Goal: Task Accomplishment & Management: Use online tool/utility

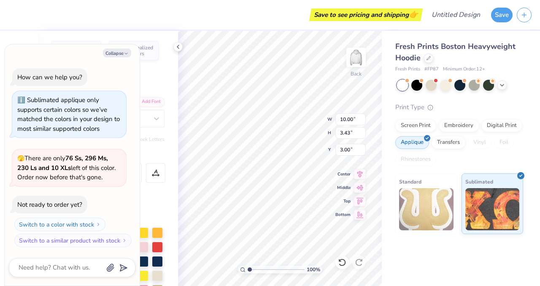
type textarea "x"
type textarea "1"
type textarea "x"
type textarea "19"
type textarea "x"
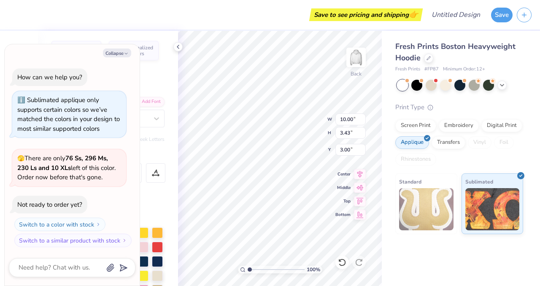
type textarea "196"
type textarea "x"
type textarea "1967"
type textarea "x"
type textarea "196"
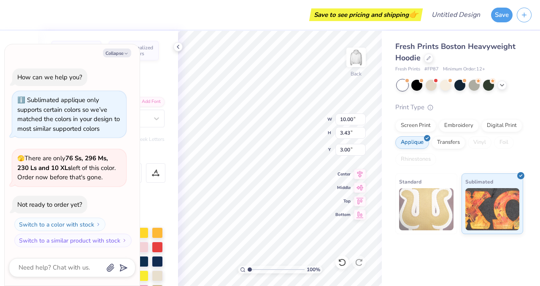
type textarea "x"
type textarea "19"
type textarea "x"
type textarea "1"
type textarea "x"
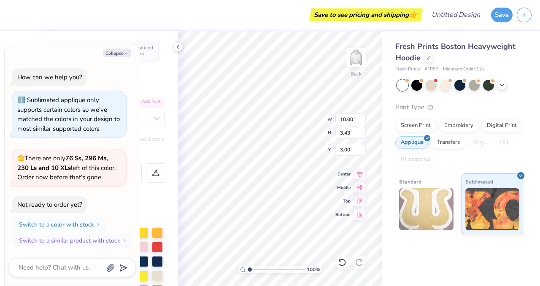
type textarea "19"
type textarea "x"
type textarea "1"
type textarea "x"
type textarea "18"
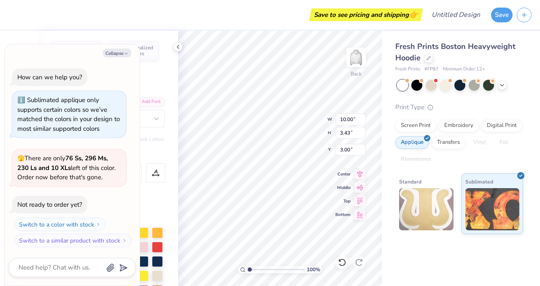
type textarea "x"
type textarea "186"
type textarea "x"
type textarea "1867"
type textarea "x"
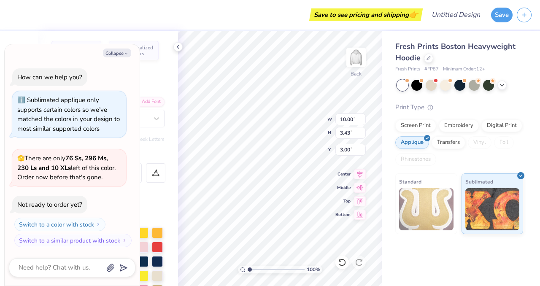
type input "5.56"
type input "0.46"
type input "6.99"
type textarea "x"
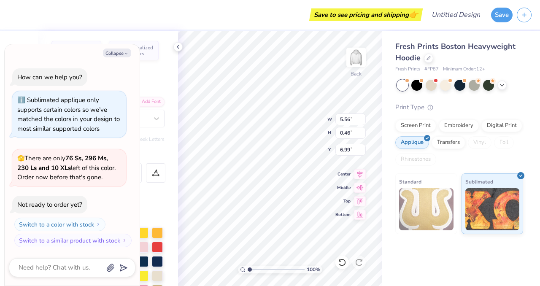
type textarea "p PHI BETA"
type textarea "x"
type textarea "pi PHI BETA"
type textarea "x"
type textarea "p PHI BETA"
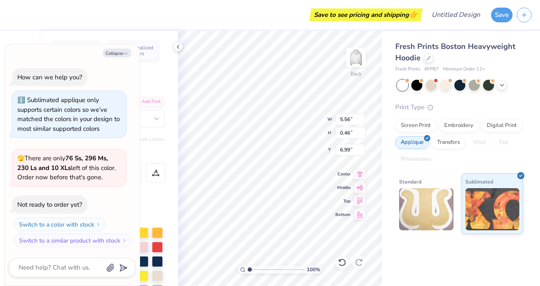
type textarea "x"
type textarea "PHI BETA"
type textarea "x"
type textarea "P PHI BETA"
type textarea "x"
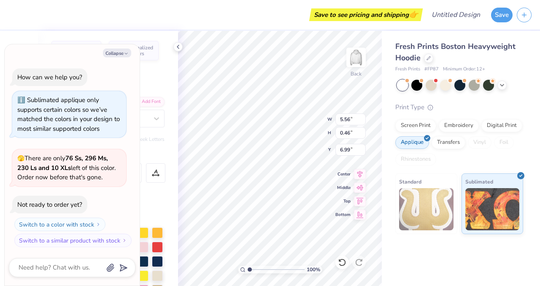
type textarea "PI PHI BETA"
type textarea "x"
type textarea "PI R BETA"
type textarea "x"
type textarea "PI BETA"
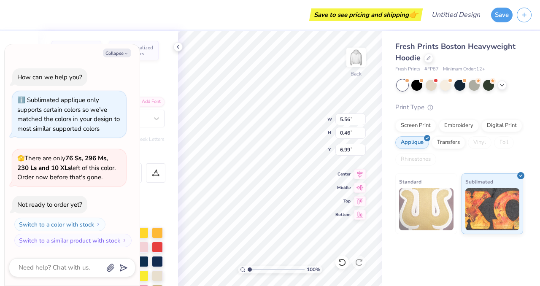
type textarea "x"
type textarea "PI B BETA"
type textarea "x"
type textarea "PI BE BETA"
type textarea "x"
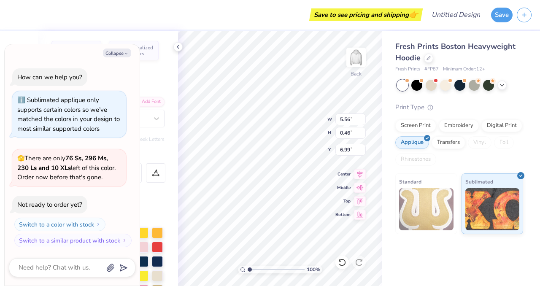
type textarea "PI BET BETA"
type textarea "x"
type textarea "PI BETA BETA"
type textarea "x"
type textarea "PI BETA PJ"
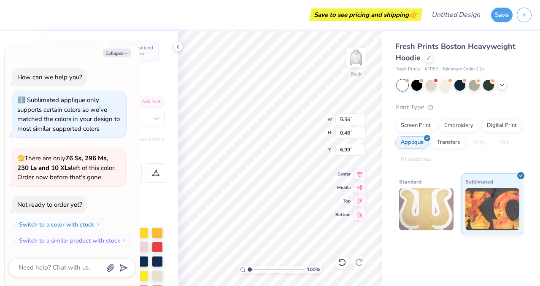
type textarea "x"
type textarea "PI BETA PJI"
type textarea "x"
type textarea "PI BETA PJ"
type textarea "x"
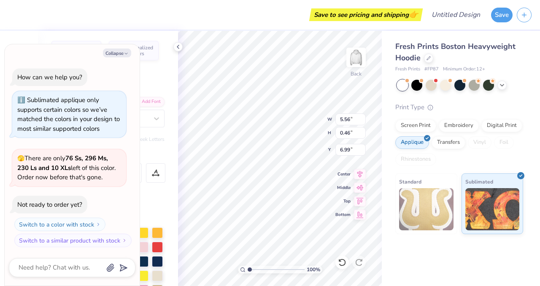
type textarea "PI BETA P"
type textarea "x"
type textarea "PI BETA PH"
type textarea "x"
type textarea "PI BETA PHI"
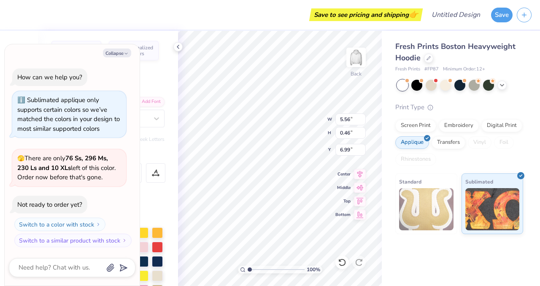
scroll to position [0, 1]
click at [412, 266] on div "Fresh Prints Boston Heavyweight Hoodie Fresh Prints # FP87 Minimum Order: 12 + …" at bounding box center [461, 158] width 158 height 255
type textarea "x"
type input "3.57"
type input "0.45"
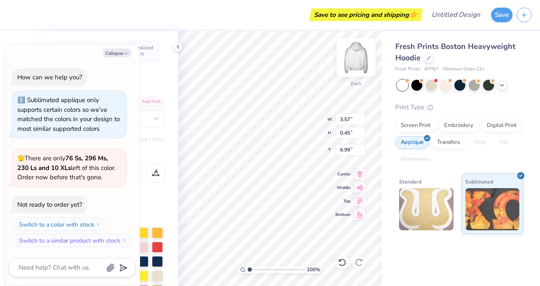
click at [361, 60] on img at bounding box center [356, 57] width 34 height 34
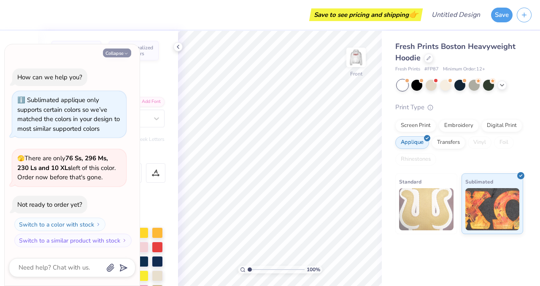
click at [124, 52] on icon "button" at bounding box center [126, 53] width 5 height 5
type textarea "x"
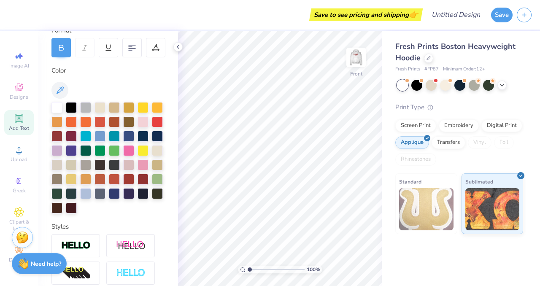
scroll to position [198, 0]
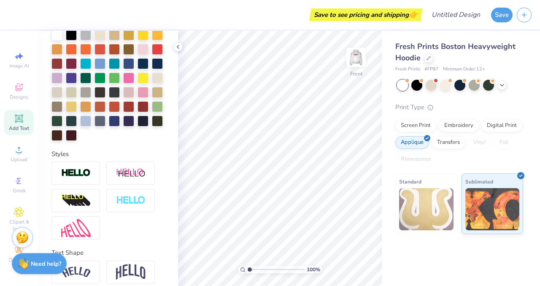
click at [24, 73] on div "Image AI Designs Add Text Upload Greek Clipart & logos Decorate" at bounding box center [19, 157] width 30 height 219
click at [23, 96] on span "Designs" at bounding box center [19, 97] width 19 height 7
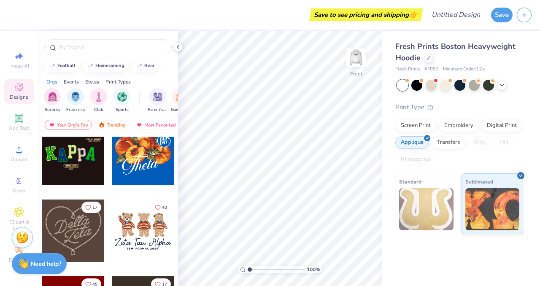
scroll to position [245, 0]
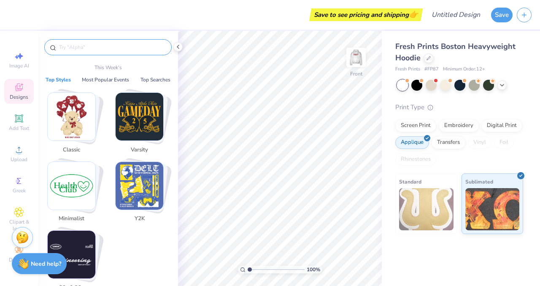
click at [119, 46] on input "text" at bounding box center [112, 47] width 108 height 8
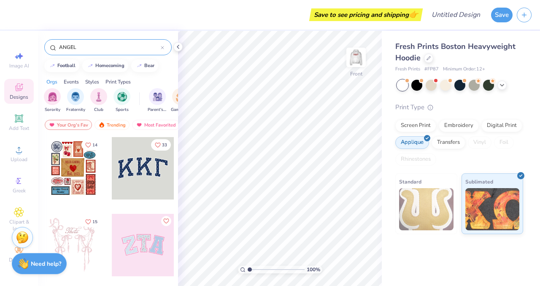
type input "ANGEL"
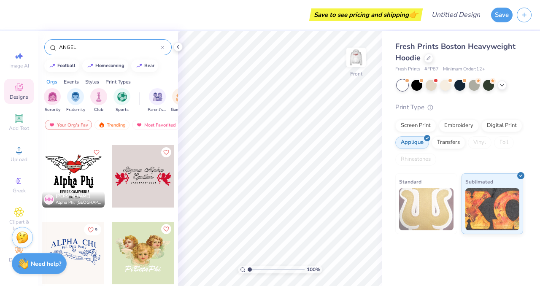
scroll to position [1584, 0]
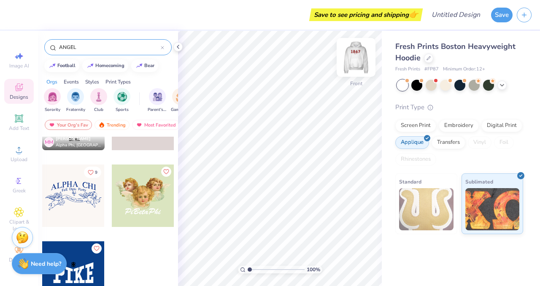
click at [358, 56] on img at bounding box center [356, 57] width 34 height 34
click at [503, 85] on icon at bounding box center [501, 84] width 7 height 7
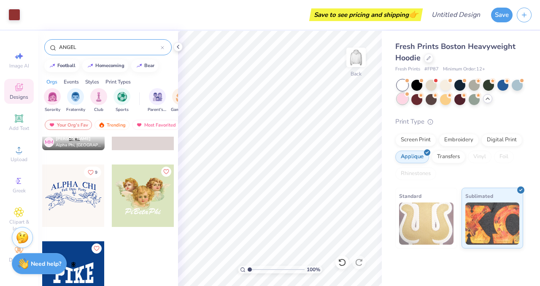
click at [403, 99] on div at bounding box center [402, 98] width 11 height 11
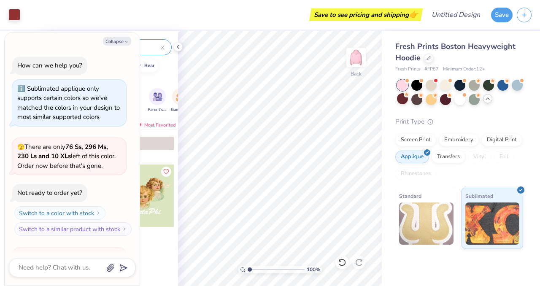
scroll to position [98, 0]
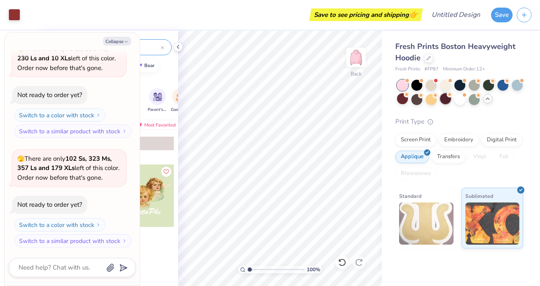
click at [449, 101] on div at bounding box center [445, 98] width 11 height 11
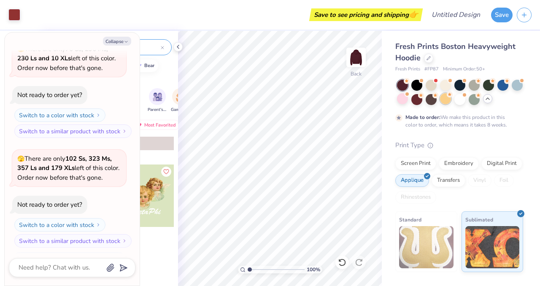
scroll to position [168, 0]
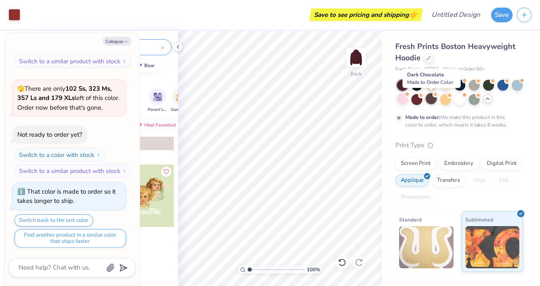
click at [429, 100] on div at bounding box center [430, 98] width 11 height 11
click at [417, 99] on div at bounding box center [416, 98] width 11 height 11
click at [432, 103] on div at bounding box center [430, 98] width 11 height 11
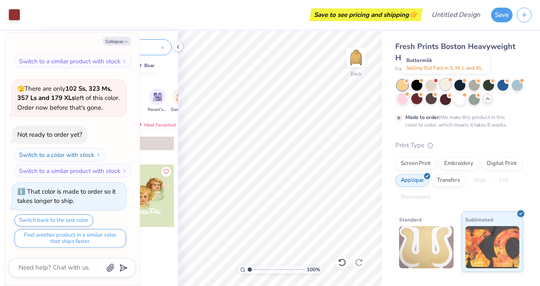
click at [444, 83] on div at bounding box center [445, 84] width 11 height 11
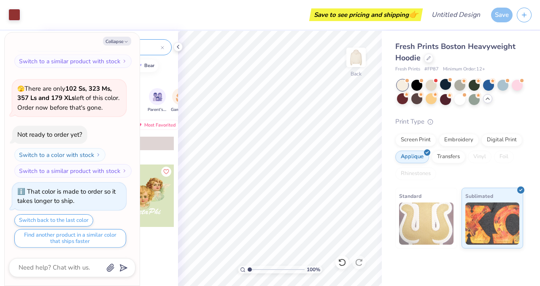
scroll to position [320, 0]
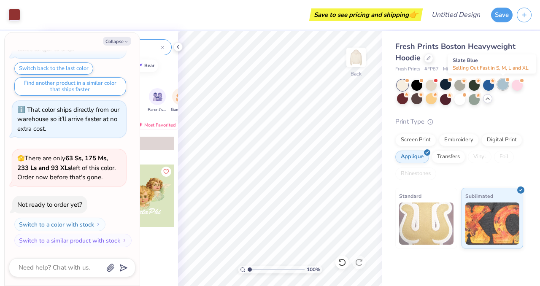
click at [502, 84] on div at bounding box center [502, 84] width 11 height 11
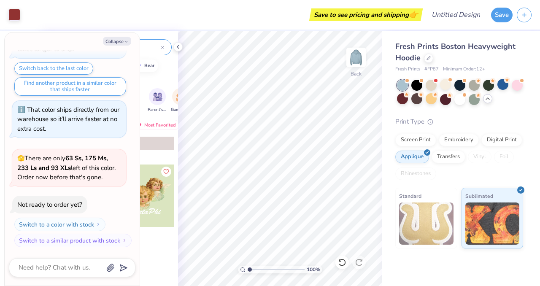
scroll to position [429, 0]
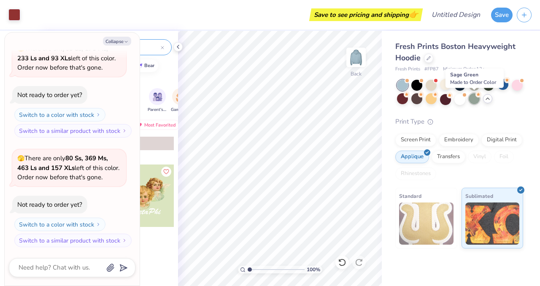
click at [473, 98] on div at bounding box center [473, 98] width 11 height 11
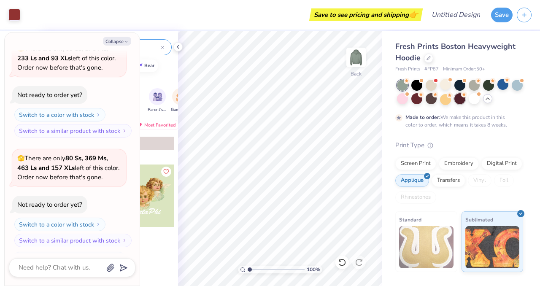
scroll to position [499, 0]
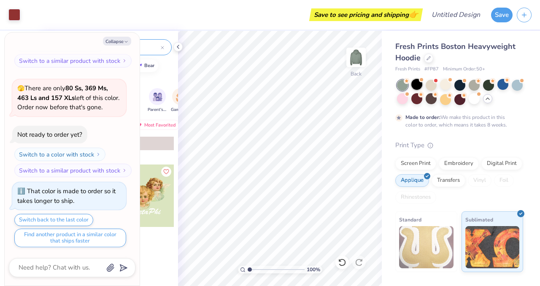
click at [416, 86] on div at bounding box center [416, 84] width 11 height 11
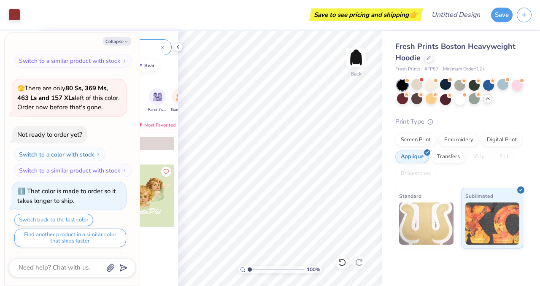
scroll to position [651, 0]
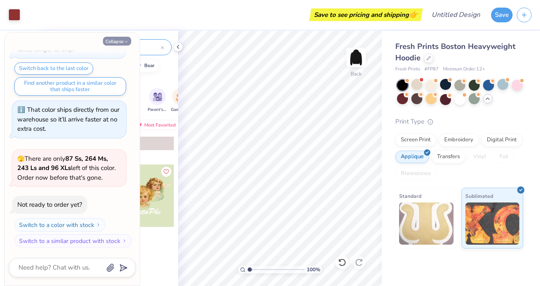
click at [125, 44] on icon "button" at bounding box center [126, 41] width 5 height 5
type textarea "x"
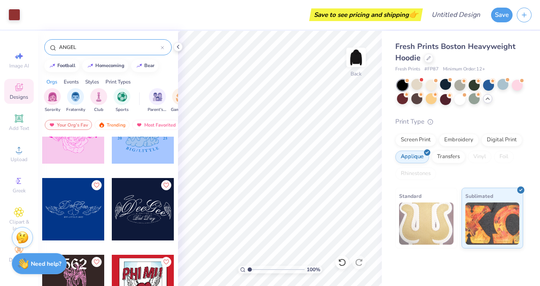
scroll to position [113, 0]
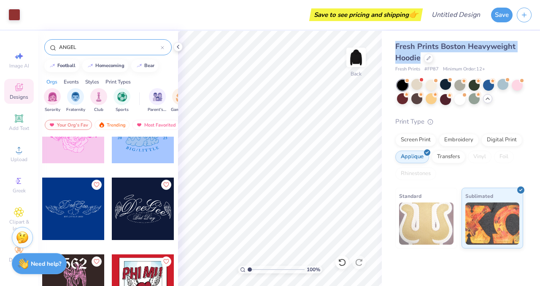
drag, startPoint x: 396, startPoint y: 46, endPoint x: 420, endPoint y: 59, distance: 27.2
click at [420, 59] on div "Fresh Prints Boston Heavyweight Hoodie" at bounding box center [459, 52] width 128 height 23
copy span "Fresh Prints Boston Heavyweight Hoodie"
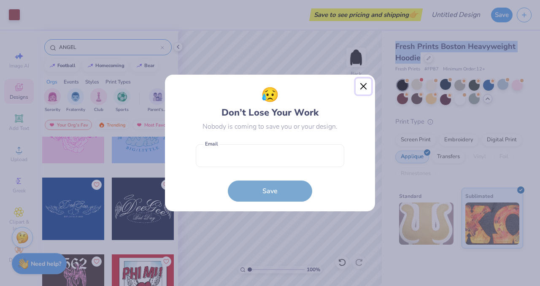
click at [360, 85] on button "Close" at bounding box center [363, 86] width 16 height 16
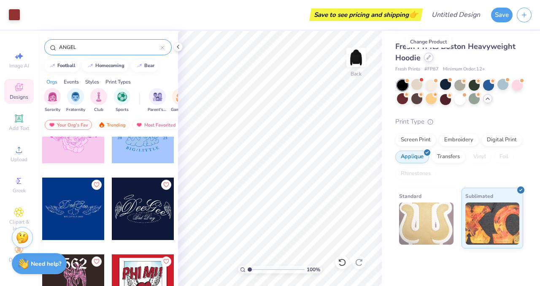
click at [427, 61] on div at bounding box center [428, 57] width 9 height 9
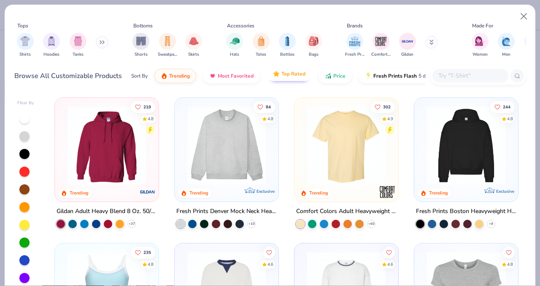
scroll to position [0, 29]
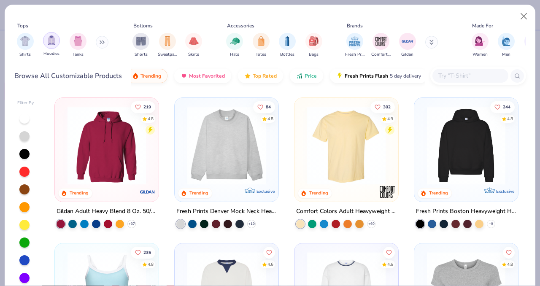
click at [51, 42] on img "filter for Hoodies" at bounding box center [51, 40] width 9 height 10
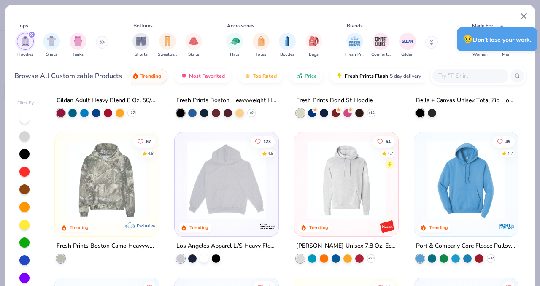
scroll to position [114, 0]
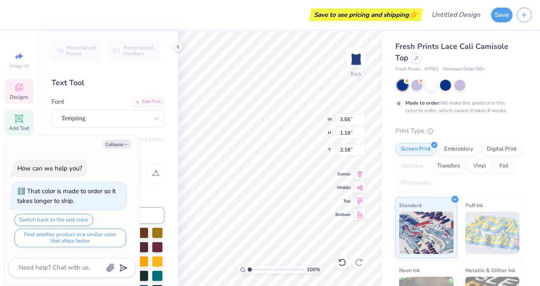
scroll to position [0, 0]
type textarea "x"
type textarea "p"
type textarea "x"
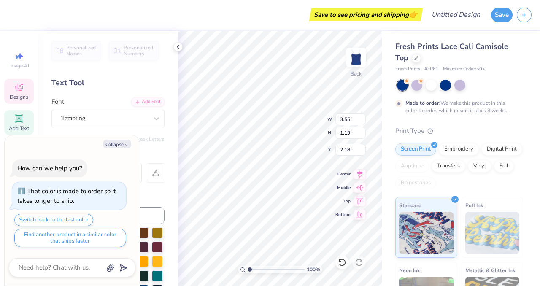
type textarea "pi"
type textarea "x"
type textarea "p"
type textarea "x"
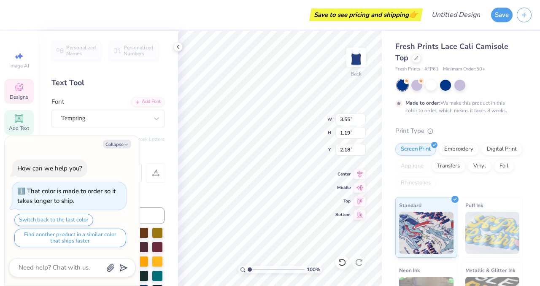
type textarea "P"
type textarea "x"
type textarea "Pi"
type textarea "x"
type textarea "Pi"
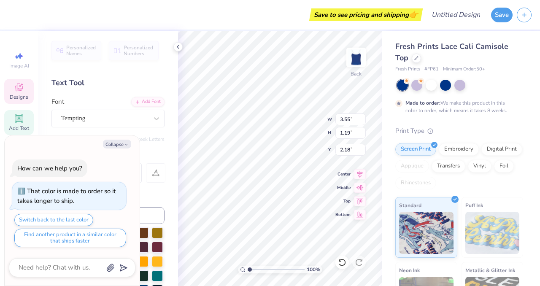
type textarea "x"
type textarea "Pi B"
type textarea "x"
type textarea "Pi Bet"
type textarea "x"
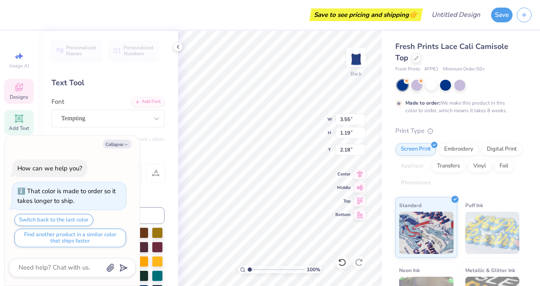
type textarea "Pi Beta"
type textarea "x"
type textarea "Pi Beta"
type textarea "x"
type textarea "Pi Beta P"
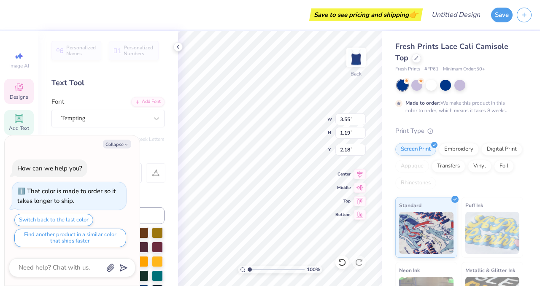
type textarea "x"
type textarea "Pi Beta Phi"
click at [124, 143] on icon "button" at bounding box center [126, 144] width 5 height 5
type textarea "x"
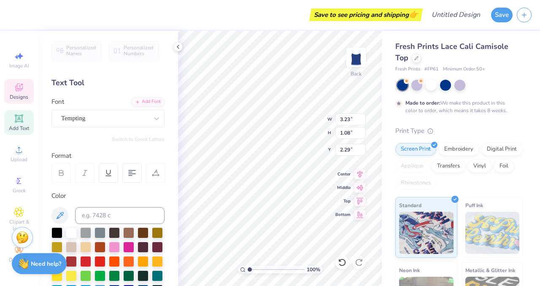
type input "3.23"
type input "1.08"
type input "2.29"
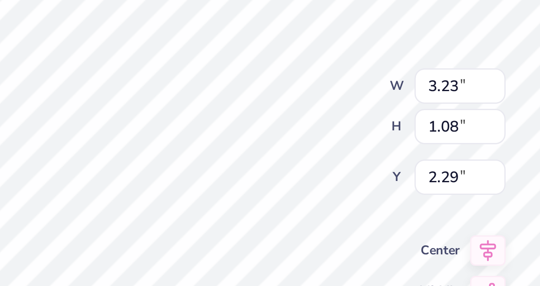
type input "3.55"
type input "1.18"
type input "2.18"
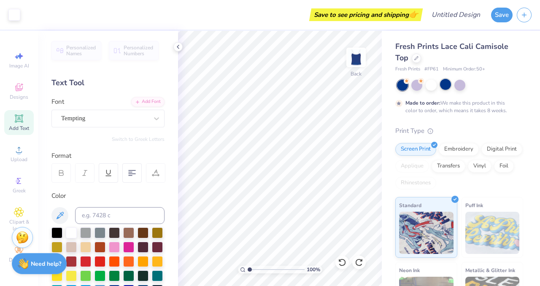
click at [448, 84] on div at bounding box center [445, 84] width 11 height 11
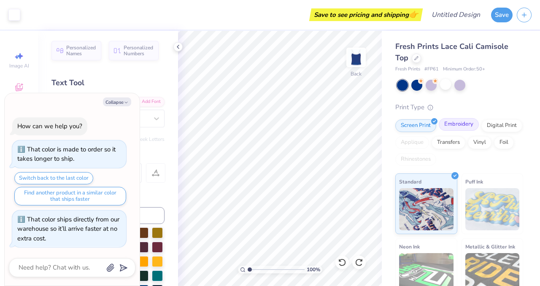
click at [463, 126] on div "Embroidery" at bounding box center [459, 124] width 40 height 13
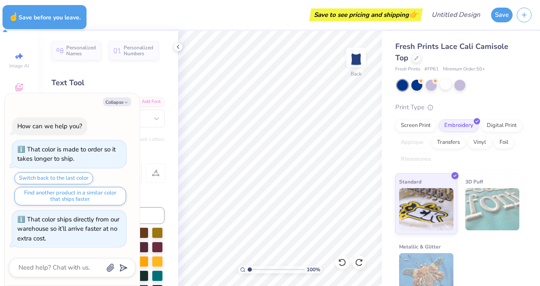
type textarea "x"
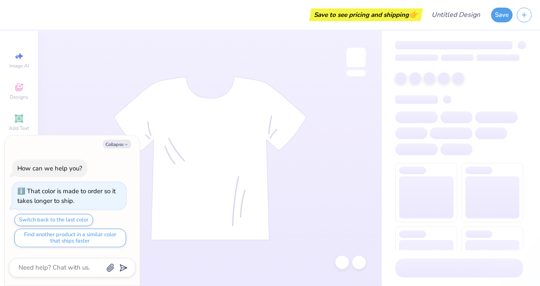
click at [119, 143] on button "Collapse" at bounding box center [117, 144] width 28 height 9
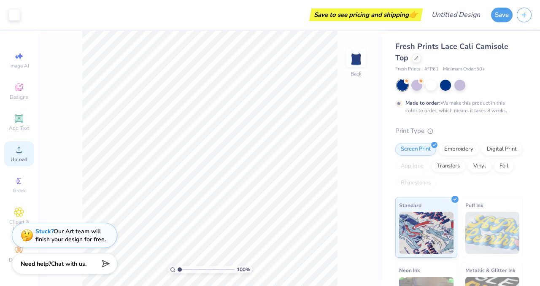
type textarea "x"
click at [414, 62] on div "Fresh Prints Lace Cali Camisole Top" at bounding box center [459, 52] width 128 height 23
click at [415, 54] on div at bounding box center [416, 57] width 9 height 9
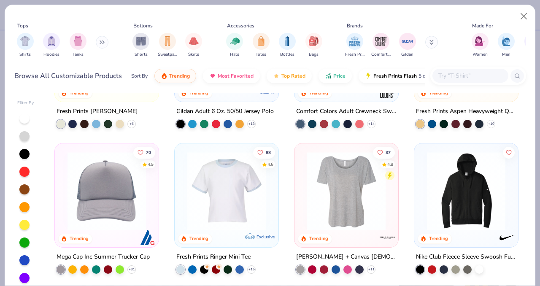
scroll to position [1991, 0]
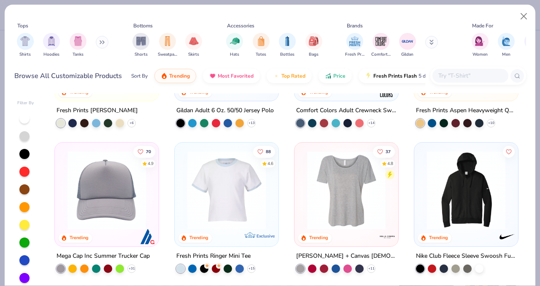
click at [467, 76] on input "text" at bounding box center [469, 76] width 65 height 10
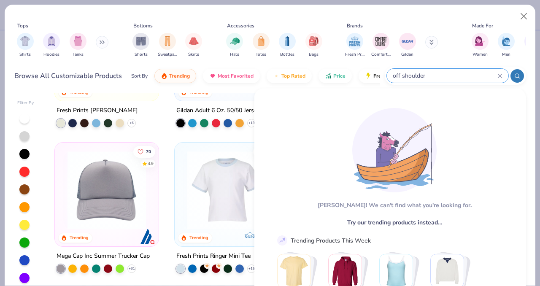
click at [404, 73] on input "off shoulder" at bounding box center [444, 76] width 105 height 10
click at [403, 75] on input "off shoulder" at bounding box center [444, 76] width 105 height 10
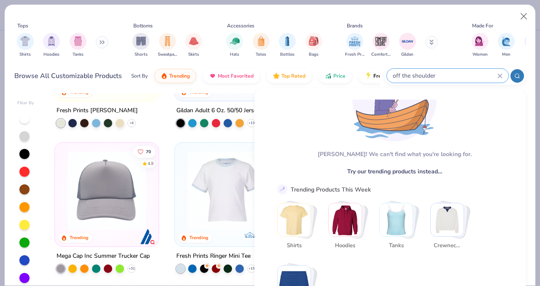
scroll to position [73, 0]
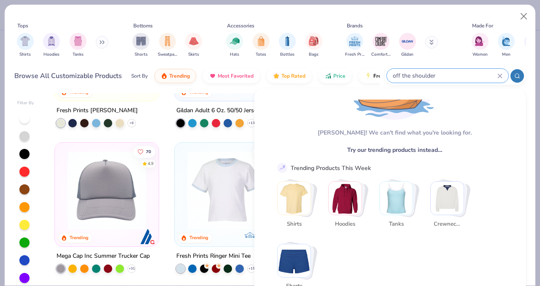
type input "off the shoulder"
click at [445, 195] on img "Stack Card Button Crewnecks" at bounding box center [446, 198] width 33 height 33
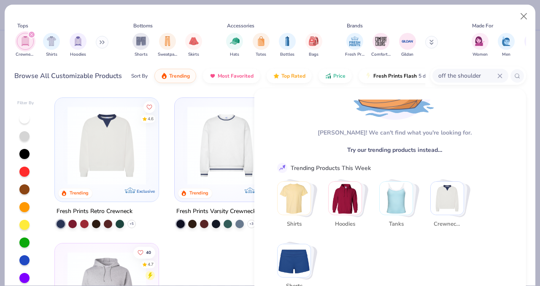
click at [501, 77] on icon at bounding box center [500, 76] width 4 height 4
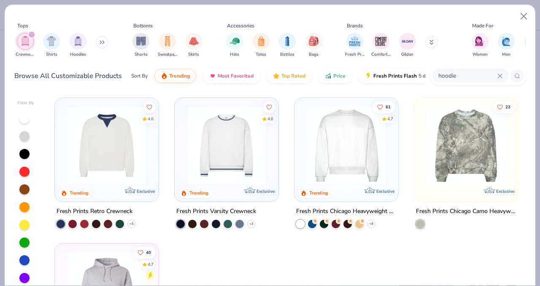
type input "hoodie"
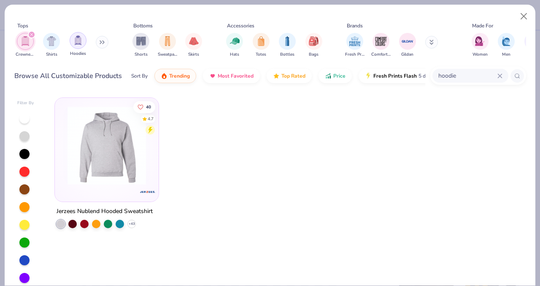
click at [75, 41] on img "filter for Hoodies" at bounding box center [77, 40] width 9 height 10
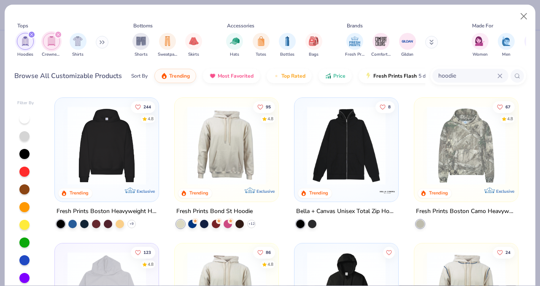
click at [57, 33] on icon "filter for Crewnecks" at bounding box center [57, 34] width 3 height 3
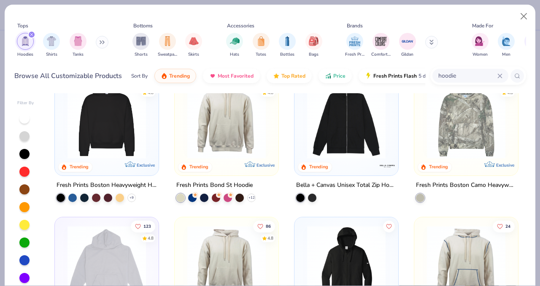
scroll to position [27, 0]
click at [123, 131] on img at bounding box center [106, 119] width 87 height 78
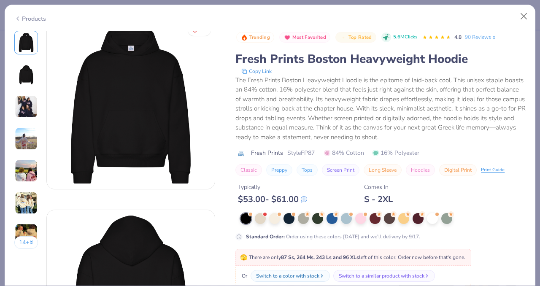
scroll to position [13, 0]
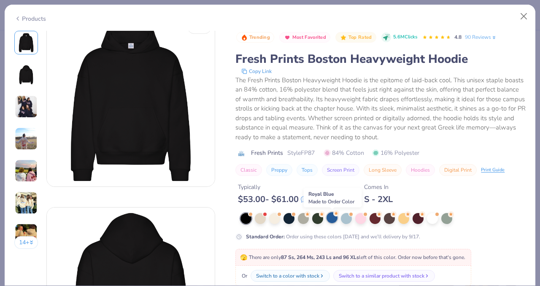
click at [336, 220] on div at bounding box center [331, 217] width 11 height 11
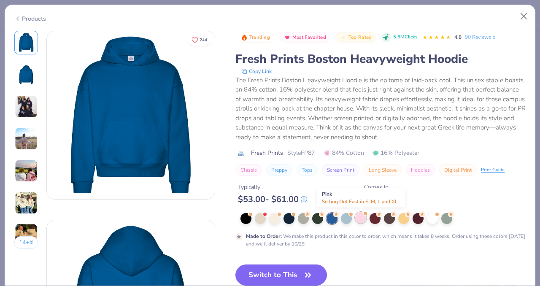
click at [362, 219] on div at bounding box center [360, 217] width 11 height 11
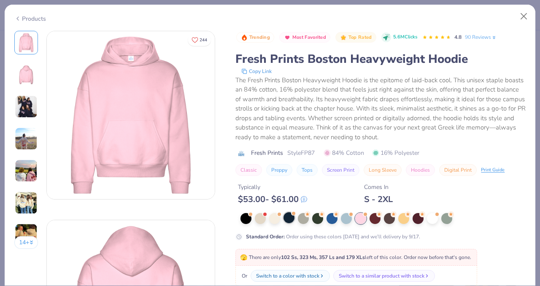
click at [292, 218] on div at bounding box center [288, 217] width 11 height 11
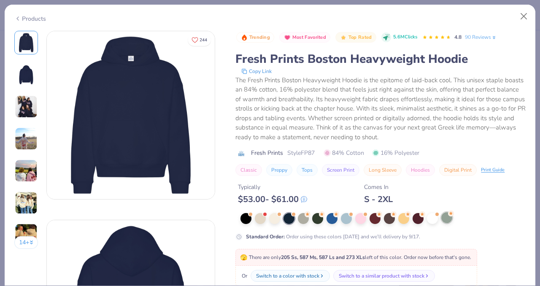
click at [447, 223] on div at bounding box center [446, 217] width 11 height 11
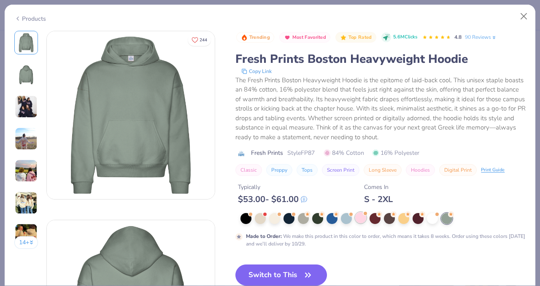
click at [358, 221] on div at bounding box center [360, 217] width 11 height 11
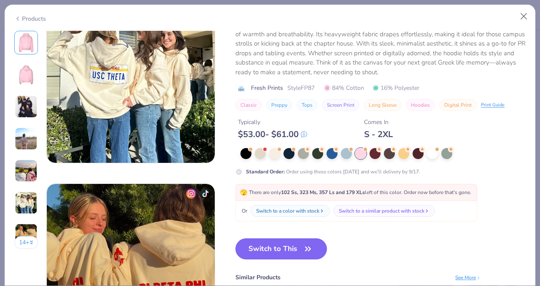
scroll to position [976, 0]
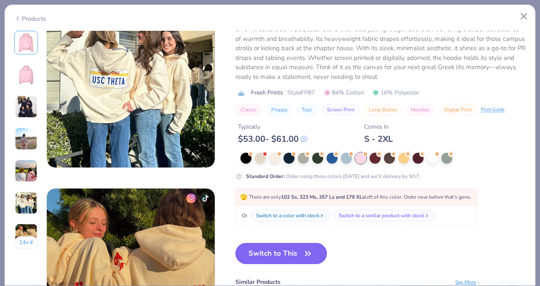
click at [302, 254] on button "Switch to This" at bounding box center [280, 253] width 91 height 21
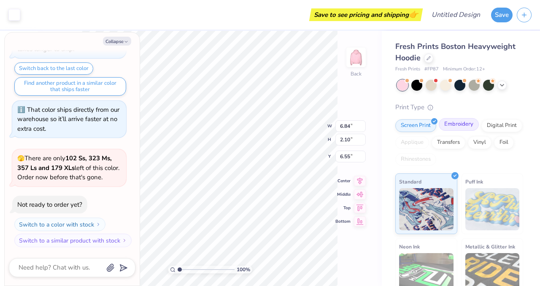
click at [459, 128] on div "Embroidery" at bounding box center [459, 124] width 40 height 13
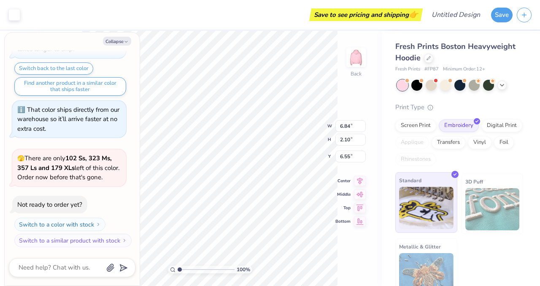
scroll to position [13, 0]
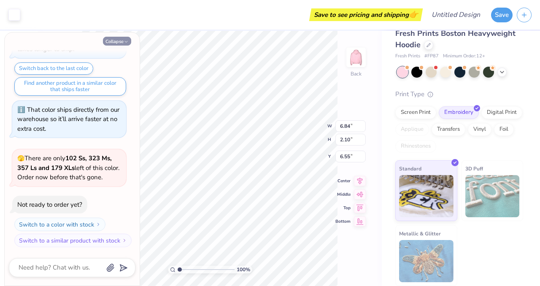
click at [120, 39] on button "Collapse" at bounding box center [117, 41] width 28 height 9
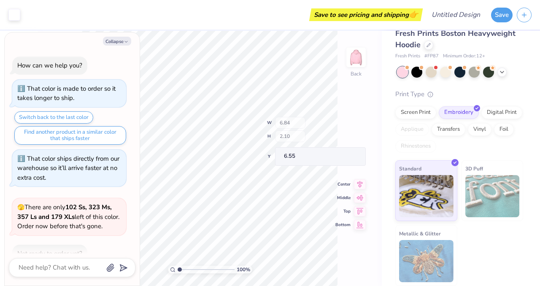
scroll to position [119, 0]
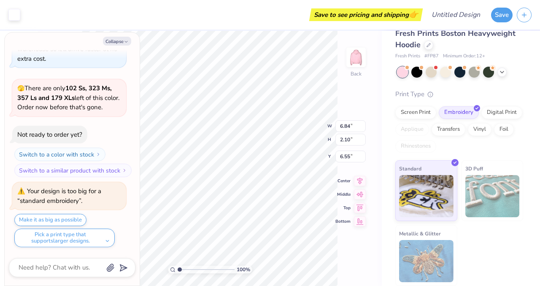
type textarea "x"
type input "9.53"
type input "2.93"
type input "5.72"
type textarea "x"
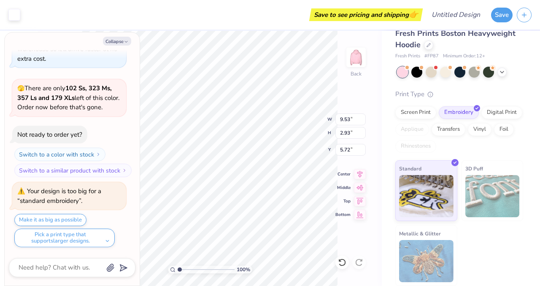
type input "3.82"
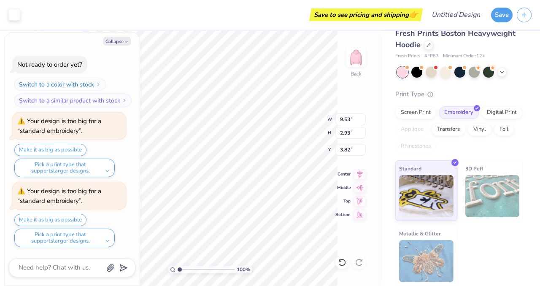
type textarea "x"
type input "3.00"
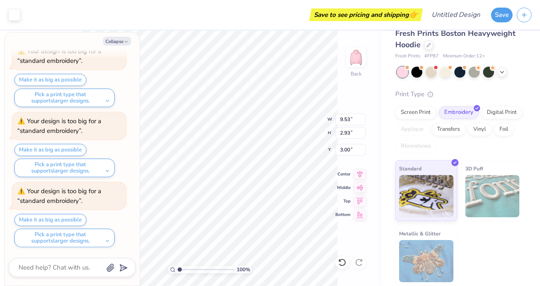
type textarea "x"
type input "11.45"
type input "3.52"
click at [75, 222] on button "Make it as big as possible" at bounding box center [50, 220] width 72 height 12
type textarea "x"
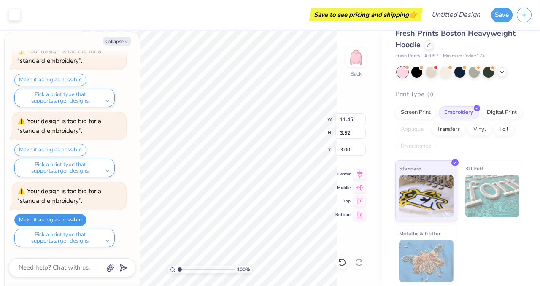
type input "31.85"
type input "21.64"
type input "-7.86"
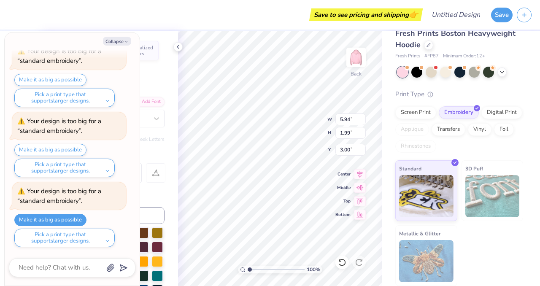
click at [127, 39] on icon "button" at bounding box center [126, 41] width 5 height 5
type textarea "x"
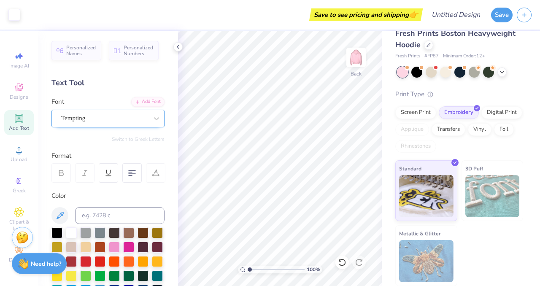
click at [123, 112] on div "Tempting" at bounding box center [104, 118] width 89 height 13
type textarea "D"
type textarea "Pi Phi"
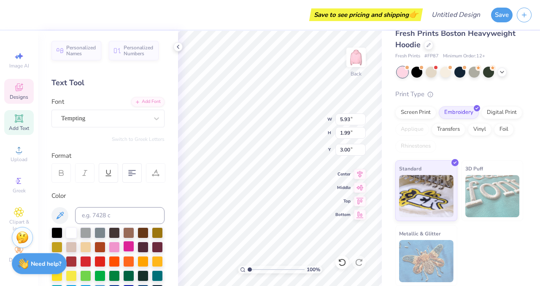
click at [127, 245] on div at bounding box center [128, 246] width 11 height 11
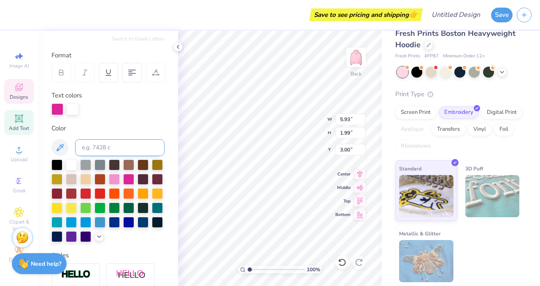
scroll to position [139, 0]
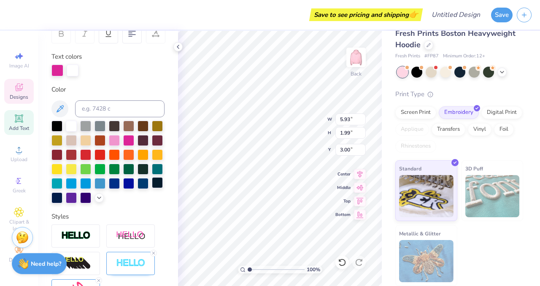
click at [156, 183] on div at bounding box center [157, 182] width 11 height 11
click at [126, 137] on div at bounding box center [128, 140] width 11 height 11
click at [59, 71] on div at bounding box center [57, 70] width 12 height 12
click at [55, 73] on div at bounding box center [57, 71] width 12 height 12
click at [308, 116] on div "100 % Back W 3.82 3.82 " H 1.86 1.86 " Y 4.11 4.11 " Center Middle Top Bottom" at bounding box center [280, 158] width 204 height 255
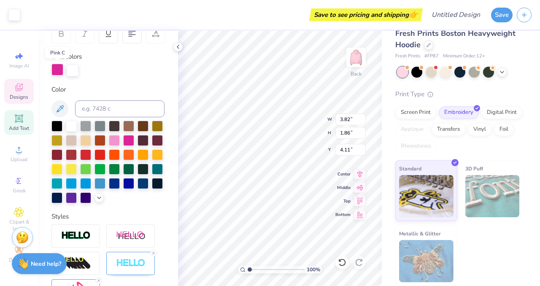
click at [57, 67] on div at bounding box center [57, 70] width 12 height 12
type input "3.92"
type input "0.32"
type input "6.21"
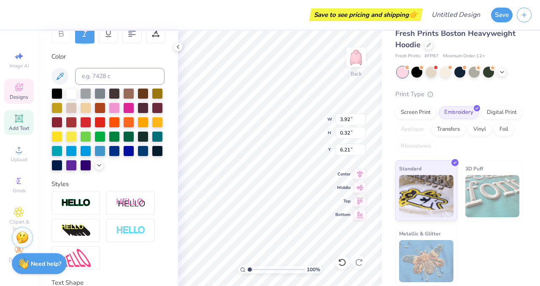
type input "1.07"
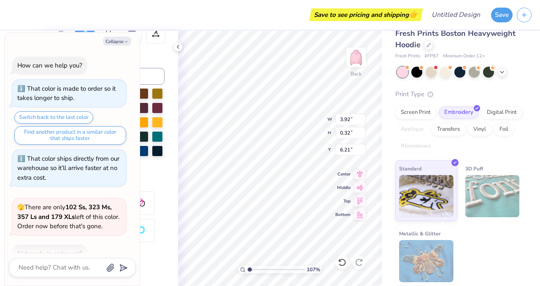
type textarea "x"
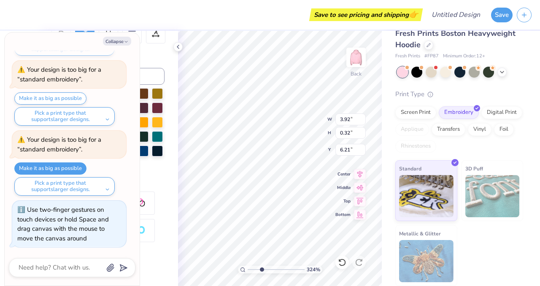
drag, startPoint x: 250, startPoint y: 271, endPoint x: 261, endPoint y: 270, distance: 11.8
type input "3.12"
click at [261, 270] on input "range" at bounding box center [276, 270] width 57 height 8
type textarea "x"
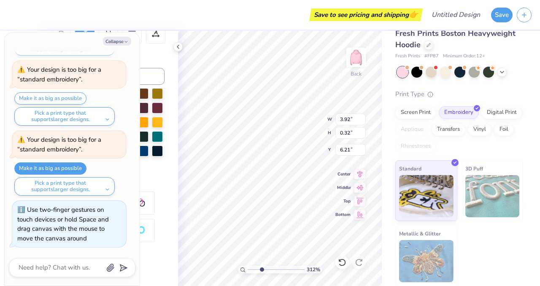
type textarea "e"
type textarea "x"
type textarea "est"
type textarea "x"
type textarea "estab"
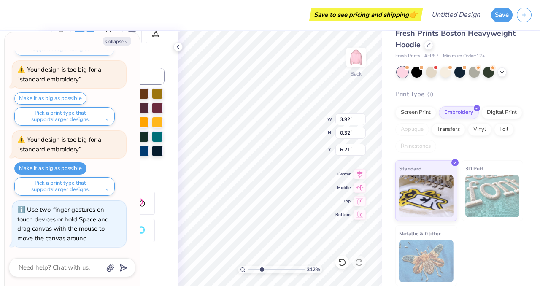
scroll to position [0, 0]
type textarea "x"
type textarea "establi"
type textarea "x"
type textarea "establis"
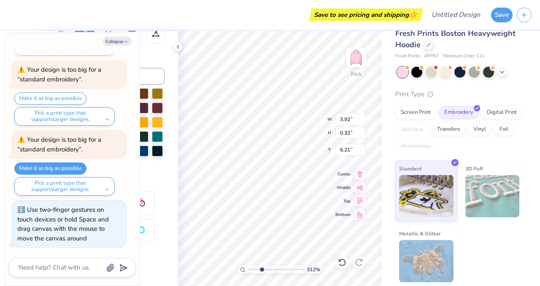
type textarea "x"
type textarea "establish"
type textarea "x"
type textarea "established"
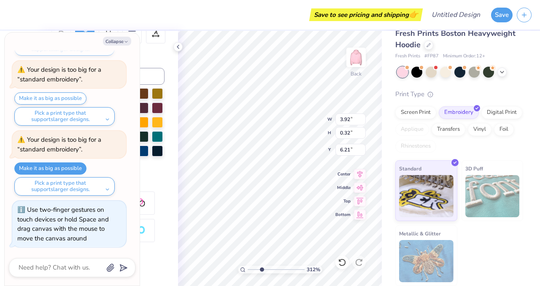
type textarea "x"
type textarea "established"
type textarea "x"
type textarea "established 1"
type textarea "x"
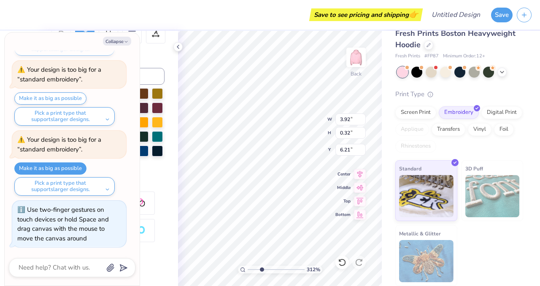
type textarea "established 18"
type textarea "x"
type textarea "established 1867"
click at [286, 115] on div "312 % Back W 3.92 3.92 " H 0.32 0.32 " Y 6.21 6.21 " Center Middle Top Bottom" at bounding box center [280, 158] width 204 height 255
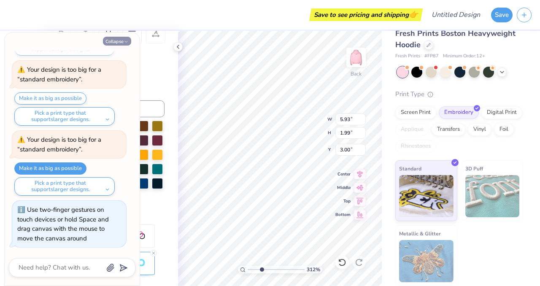
click at [125, 41] on icon "button" at bounding box center [126, 41] width 5 height 5
type textarea "x"
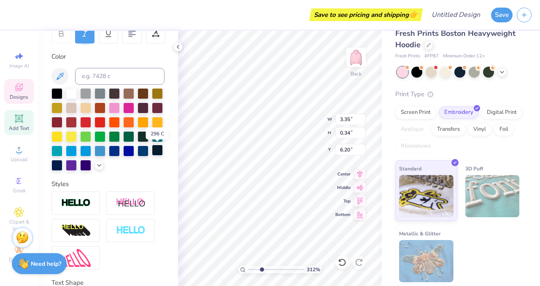
click at [155, 150] on div at bounding box center [157, 150] width 11 height 11
click at [117, 150] on div at bounding box center [114, 150] width 11 height 11
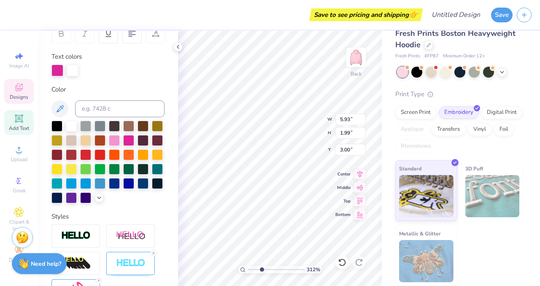
type input "5.93"
type input "1.99"
type input "3.00"
click at [118, 186] on div at bounding box center [114, 182] width 11 height 11
click at [116, 183] on div at bounding box center [114, 182] width 11 height 11
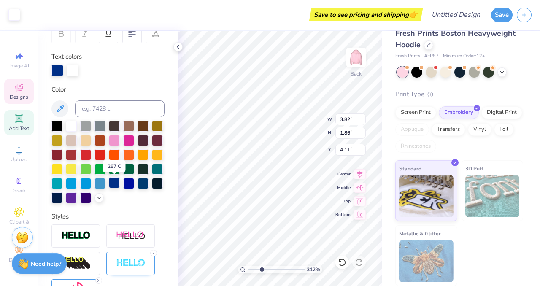
click at [115, 181] on div at bounding box center [114, 182] width 11 height 11
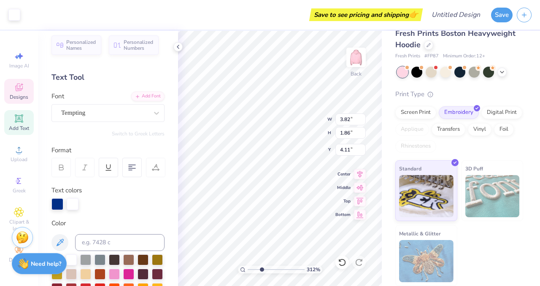
scroll to position [0, 0]
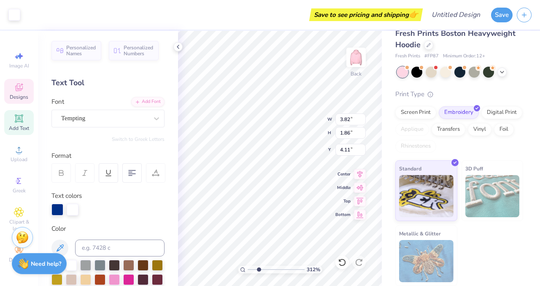
click at [258, 269] on input "range" at bounding box center [276, 270] width 57 height 8
type input "1"
click at [248, 269] on input "range" at bounding box center [276, 270] width 57 height 8
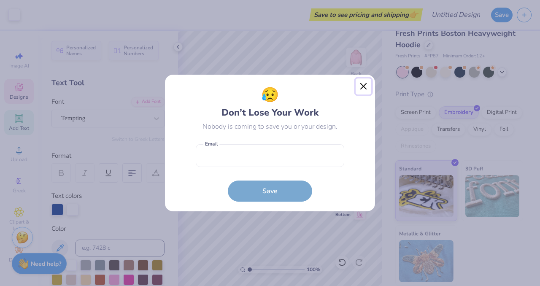
click at [364, 88] on button "Close" at bounding box center [363, 86] width 16 height 16
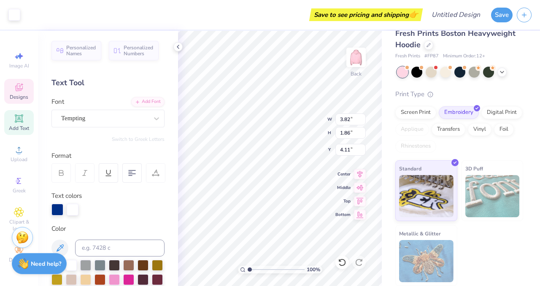
click at [485, 51] on div "Fresh Prints Boston Heavyweight Hoodie Fresh Prints # FP87 Minimum Order: 12 +" at bounding box center [459, 44] width 128 height 32
click at [21, 89] on icon at bounding box center [19, 87] width 10 height 10
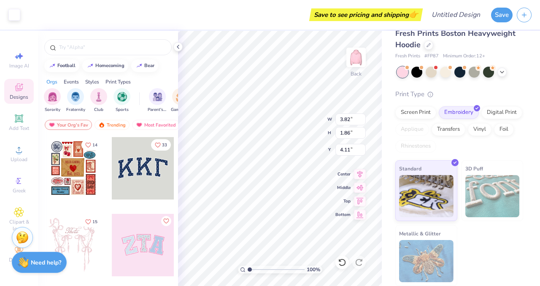
click at [32, 257] on div "Need help? Chat with us." at bounding box center [39, 262] width 55 height 21
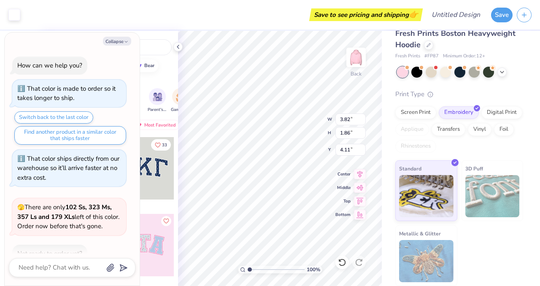
scroll to position [310, 0]
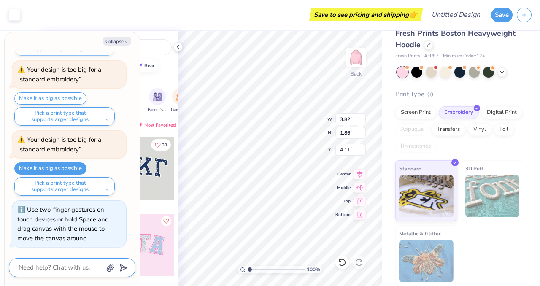
click at [54, 272] on textarea at bounding box center [61, 267] width 86 height 11
type textarea "x"
type textarea "c"
type textarea "x"
type textarea "ch"
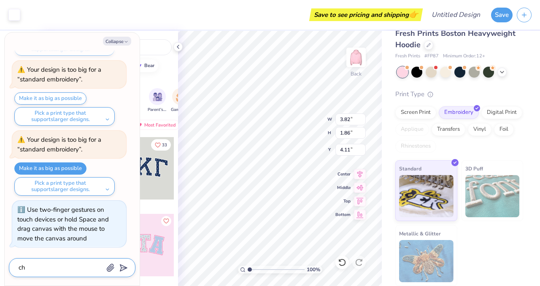
type textarea "x"
type textarea "cha"
type textarea "x"
type textarea "chan"
type textarea "x"
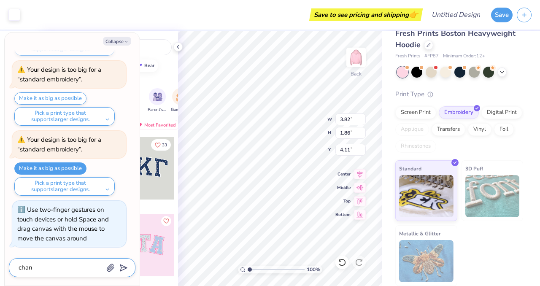
type textarea "chanf"
type textarea "x"
type textarea "chanfe"
type textarea "x"
type textarea "chanf"
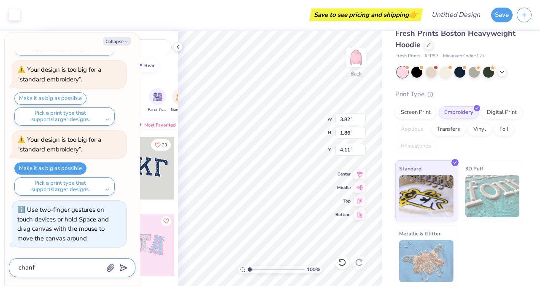
type textarea "x"
type textarea "[PERSON_NAME]"
type textarea "x"
type textarea "change"
type textarea "x"
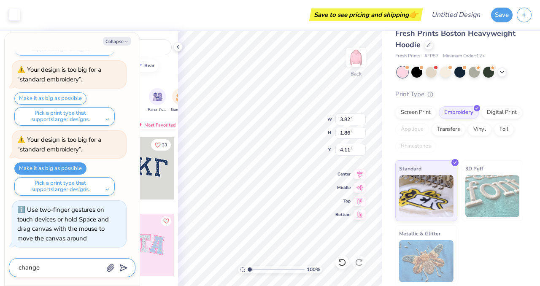
type textarea "change"
type textarea "x"
type textarea "change w"
type textarea "x"
type textarea "change wh"
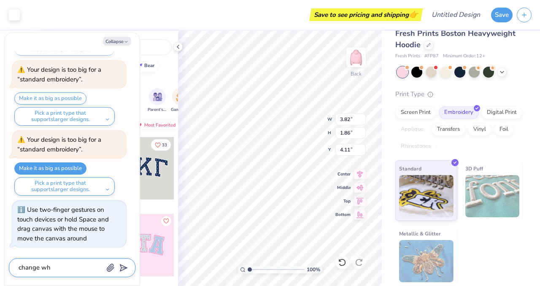
type textarea "x"
type textarea "change who"
type textarea "x"
type textarea "change whol"
type textarea "x"
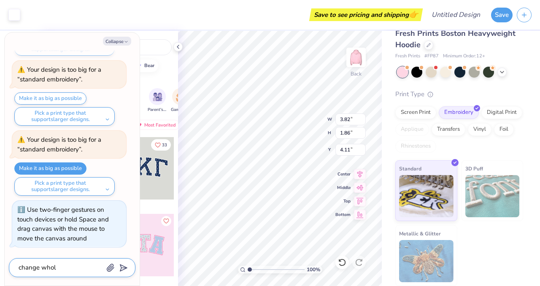
type textarea "change whole"
type textarea "x"
type textarea "change whole"
type textarea "x"
type textarea "change whole d"
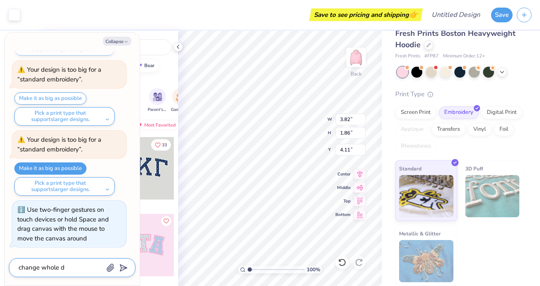
type textarea "x"
type textarea "change whole de"
type textarea "x"
type textarea "change whole des"
type textarea "x"
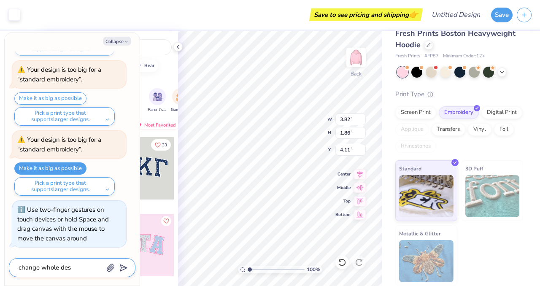
type textarea "change whole desi"
type textarea "x"
type textarea "change whole desig"
type textarea "x"
type textarea "change whole design"
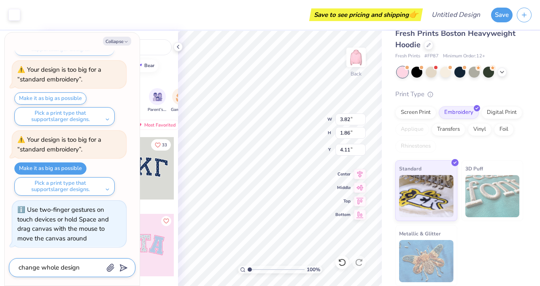
type textarea "x"
type textarea "change whole design"
type textarea "x"
type textarea "change whole design t"
type textarea "x"
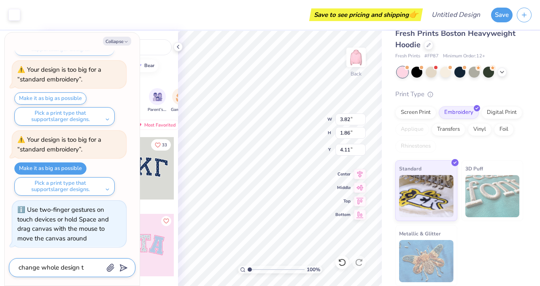
type textarea "change whole design to"
type textarea "x"
type textarea "change whole design to"
type textarea "x"
type textarea "change whole design to m"
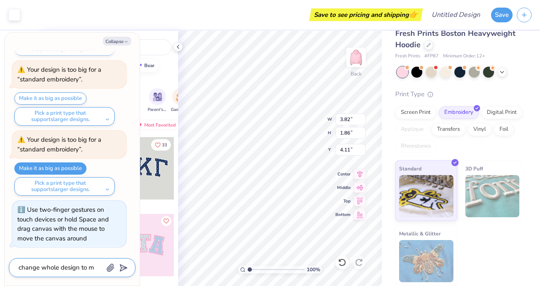
type textarea "x"
type textarea "change whole design to ma"
type textarea "x"
type textarea "change whole design to mak"
type textarea "x"
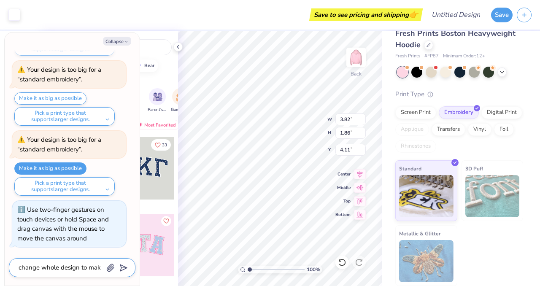
type textarea "change whole design to ma"
type textarea "x"
type textarea "change whole design to mat"
type textarea "x"
type textarea "change whole design to matc"
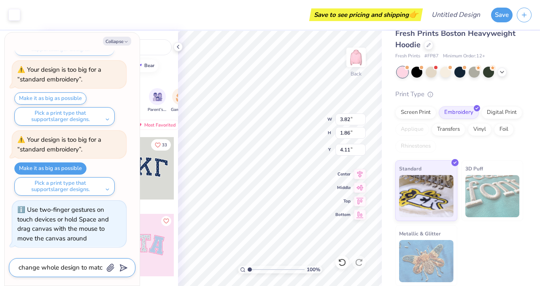
type textarea "x"
type textarea "change whole design to match"
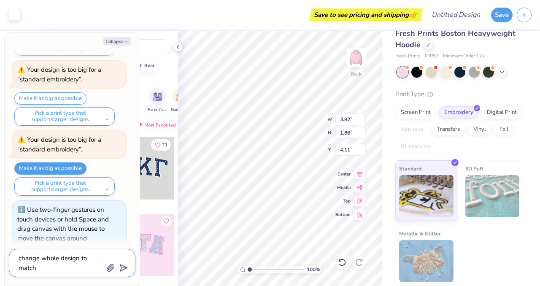
type textarea "x"
type textarea "change whole design to match"
type textarea "x"
type textarea "change whole design to match e"
type textarea "x"
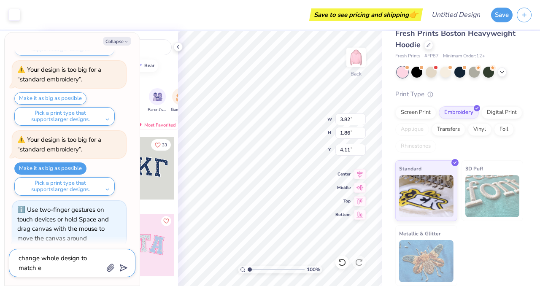
type textarea "change whole design to match"
type textarea "x"
type textarea "change whole design to match t"
type textarea "x"
type textarea "change whole design to match te"
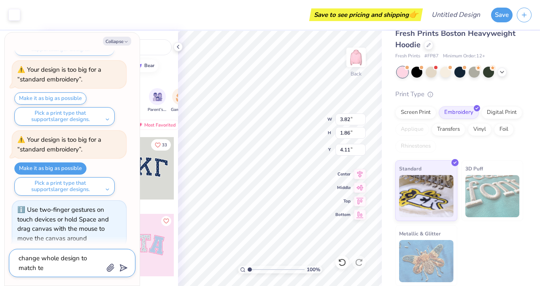
type textarea "x"
type textarea "change whole design to match [PERSON_NAME]"
type textarea "x"
type textarea "change whole design to match text"
type textarea "x"
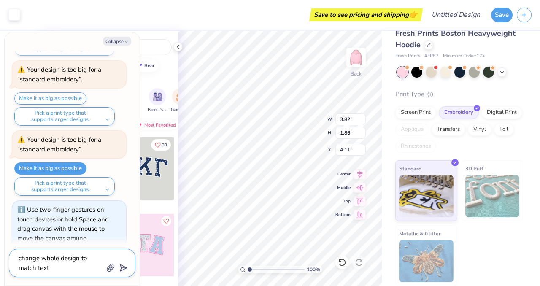
type textarea "change whole design to match text"
type textarea "x"
type textarea "change whole design to match text c"
type textarea "x"
type textarea "change whole design to match text co"
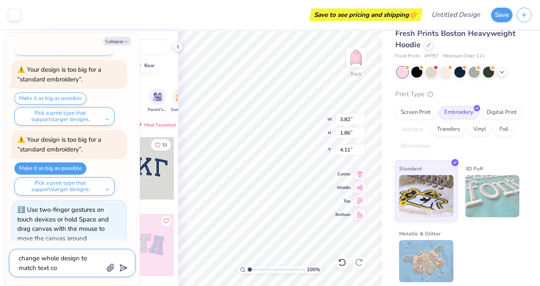
type textarea "x"
type textarea "change whole design to match text col"
type textarea "x"
type textarea "change whole design to match text colo"
type textarea "x"
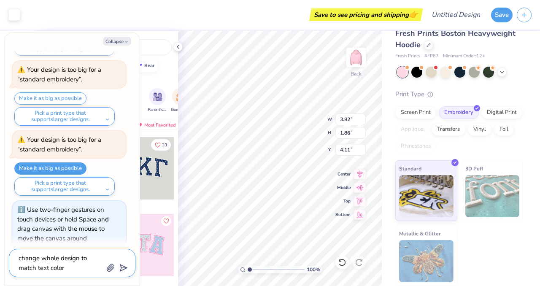
type textarea "change whole design to match text color"
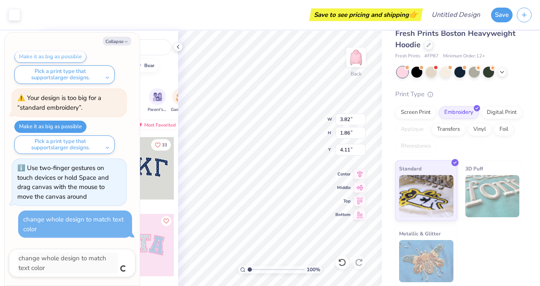
type textarea "x"
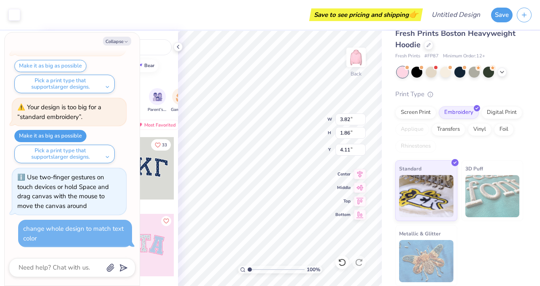
scroll to position [343, 0]
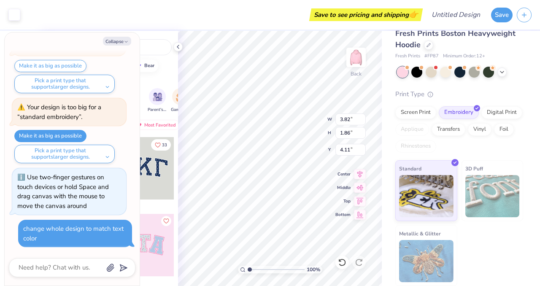
type textarea "x"
